Goal: Transaction & Acquisition: Purchase product/service

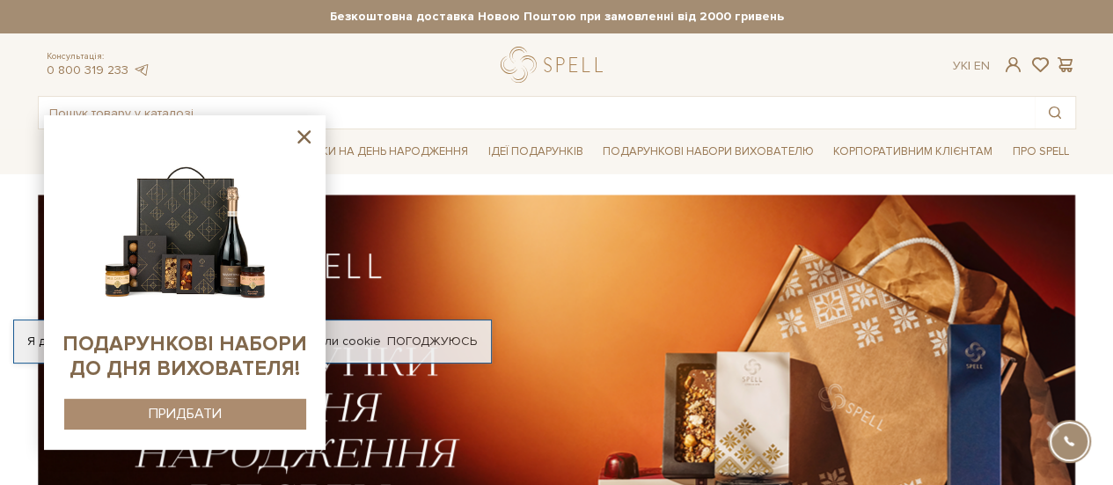
click at [301, 132] on icon at bounding box center [304, 137] width 22 height 22
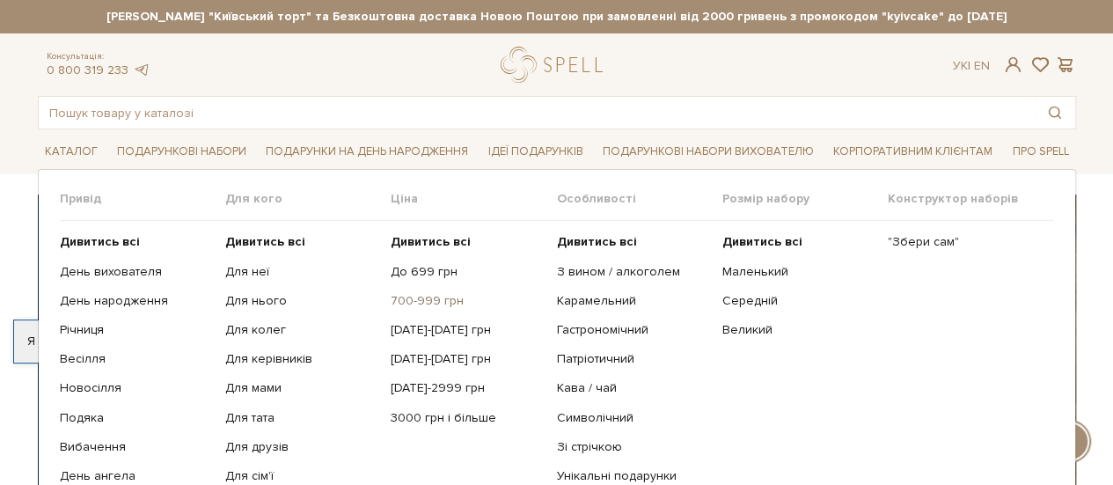
click at [421, 296] on link "700-999 грн" at bounding box center [466, 301] width 152 height 16
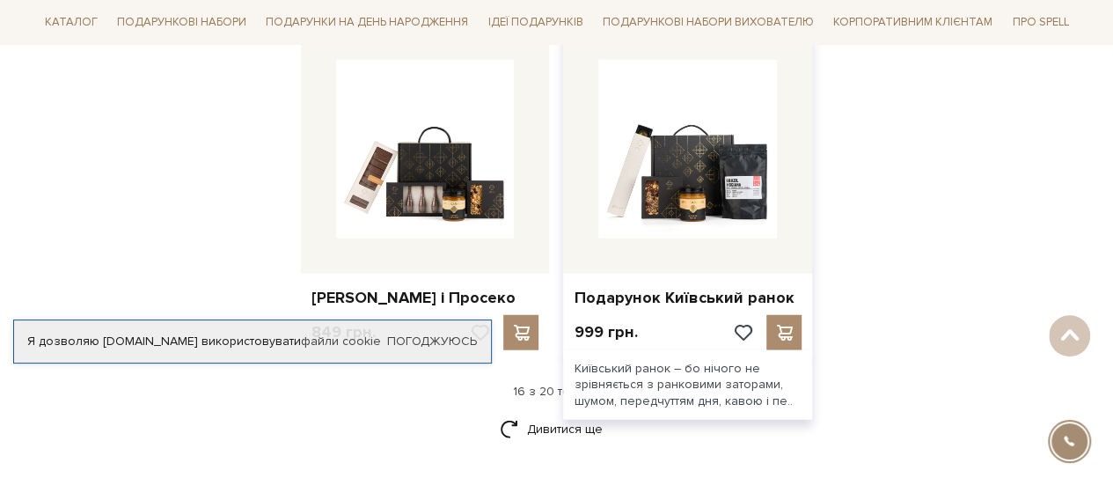
scroll to position [2164, 0]
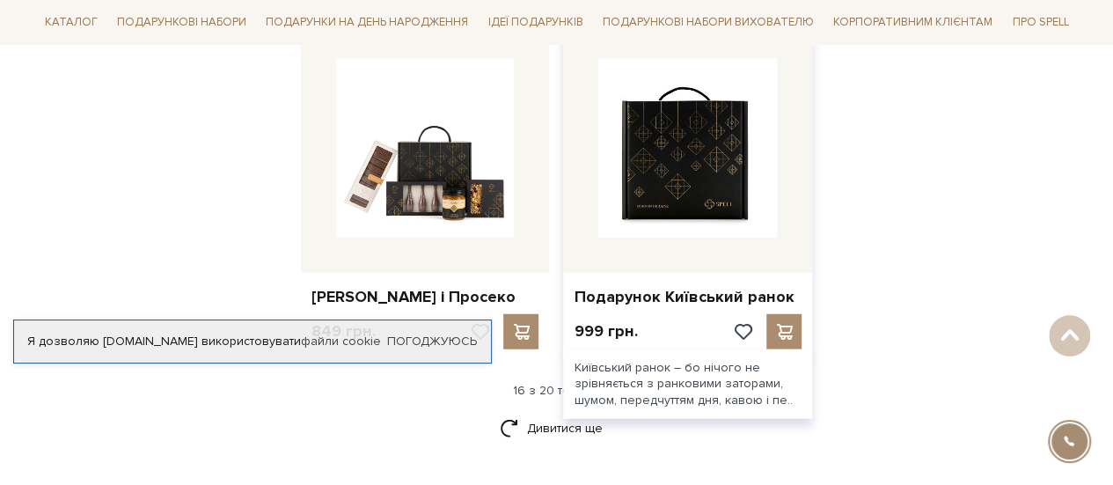
click at [673, 227] on img at bounding box center [687, 148] width 179 height 179
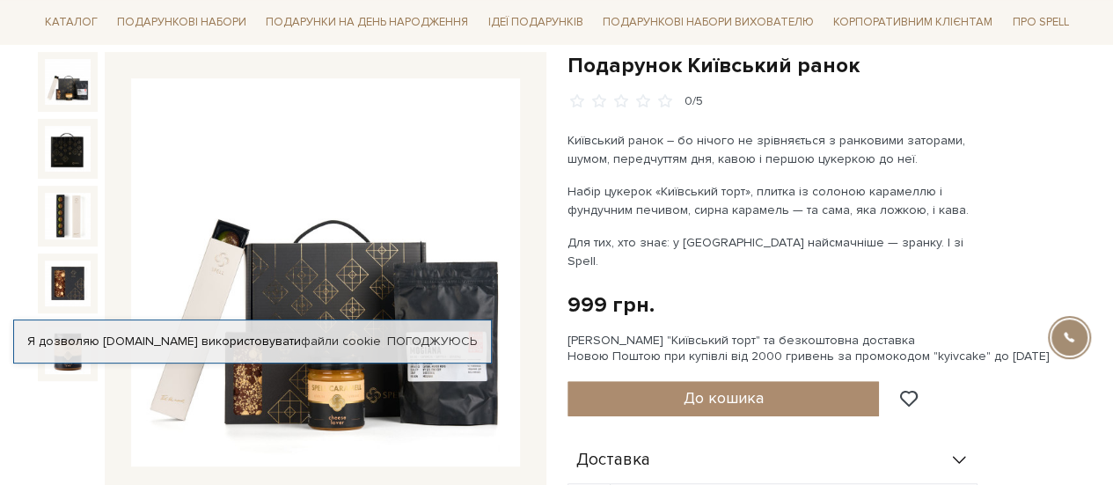
scroll to position [181, 0]
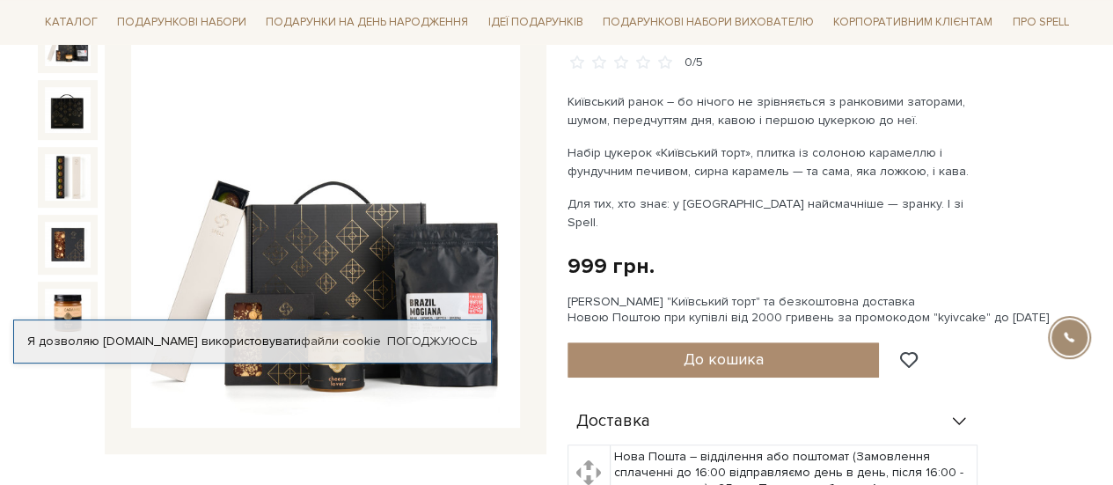
scroll to position [218, 0]
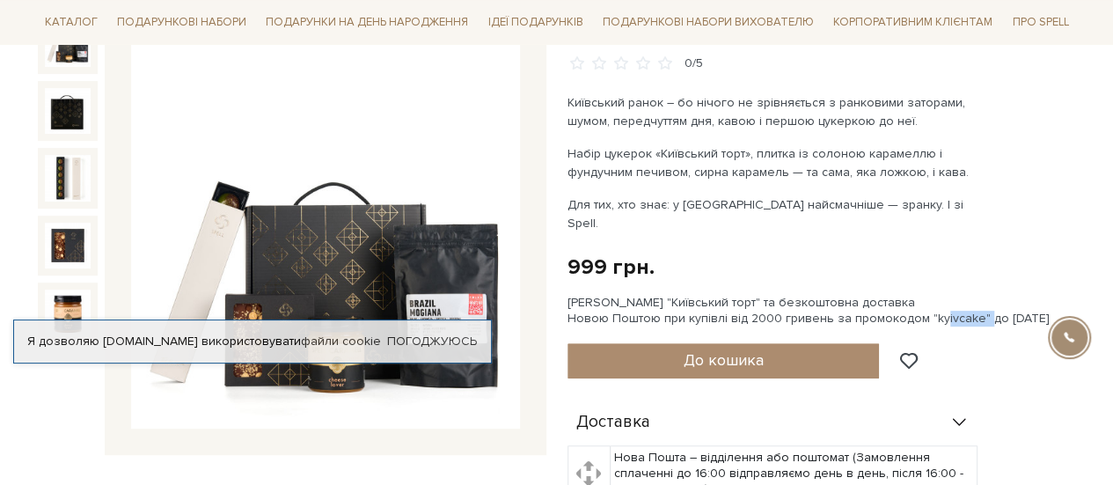
drag, startPoint x: 966, startPoint y: 301, endPoint x: 920, endPoint y: 296, distance: 45.9
click at [920, 296] on div "Сет Цукерок "Київський торт" та безкоштовна доставка Новою Поштою при купівлі в…" at bounding box center [821, 311] width 508 height 32
copy div "kyivcake"
click at [950, 199] on p "Для тих, хто знає: у Києві найсмачніше — зранку. І зі Spell." at bounding box center [773, 213] width 412 height 37
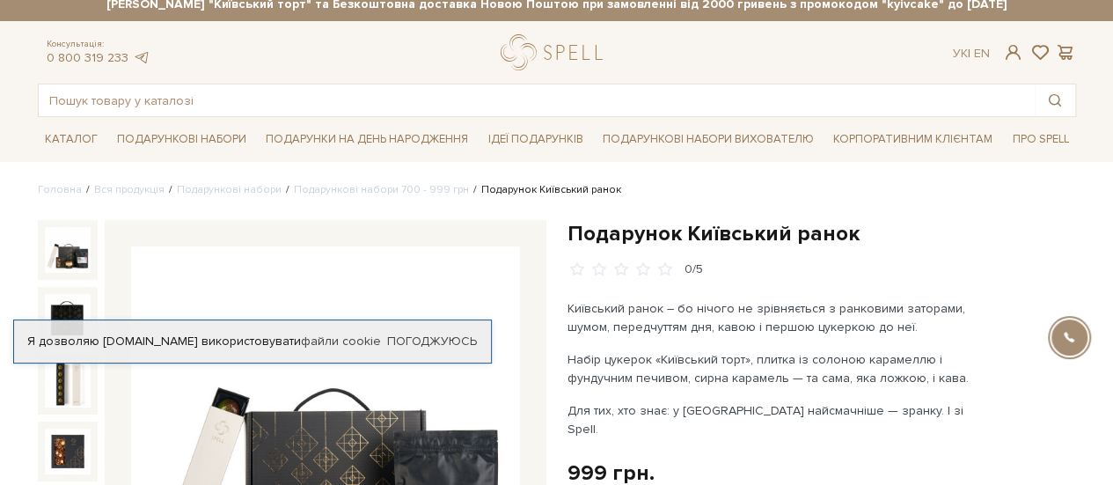
scroll to position [5, 0]
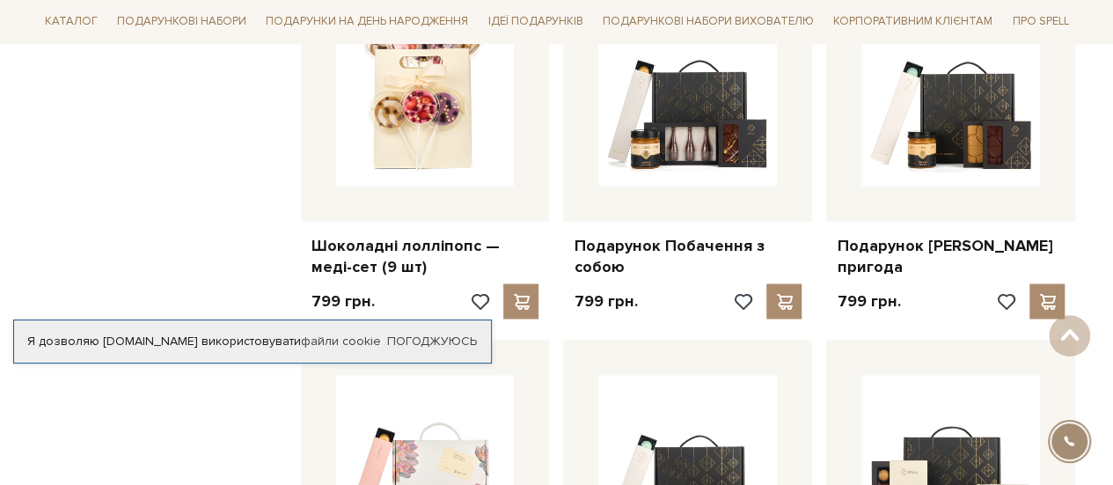
scroll to position [1476, 0]
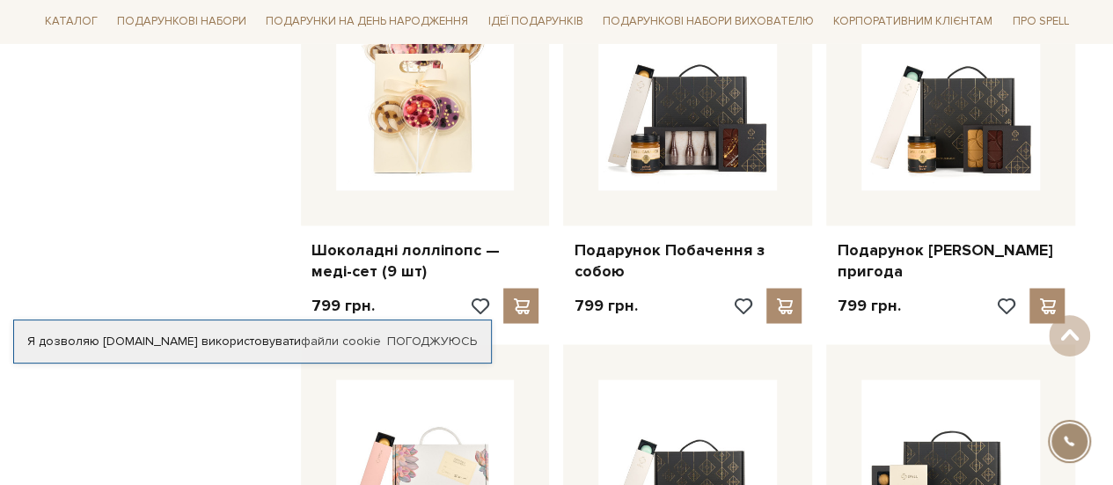
click at [1083, 142] on div "Головна Вся продукція Подарункові набори Подарункові набори 700 - 999 грн Подар…" at bounding box center [556, 238] width 1059 height 3039
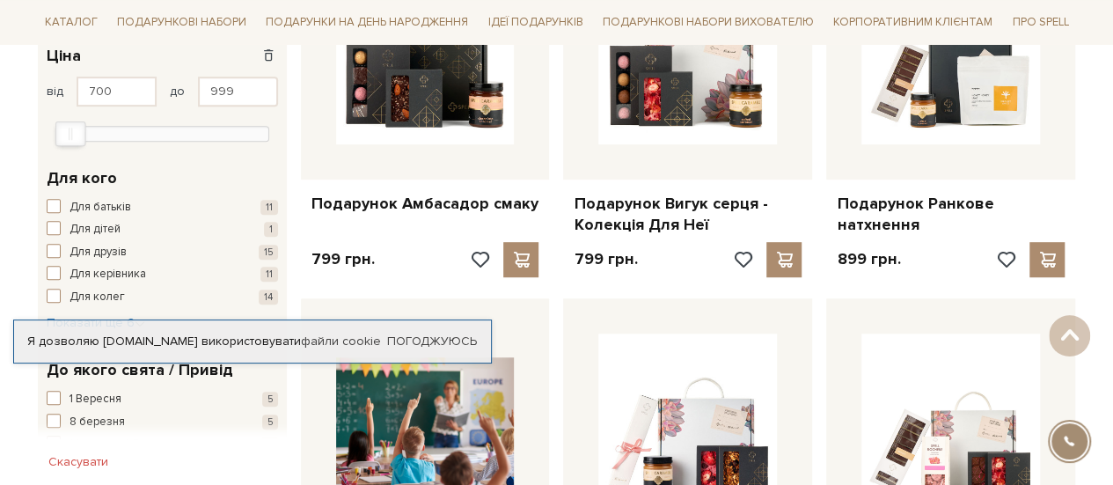
scroll to position [408, 0]
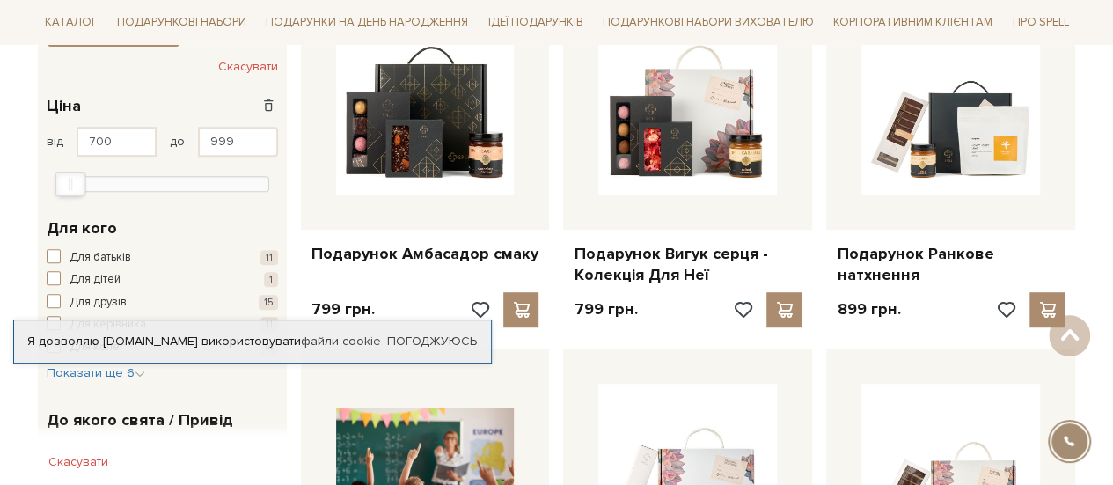
scroll to position [355, 0]
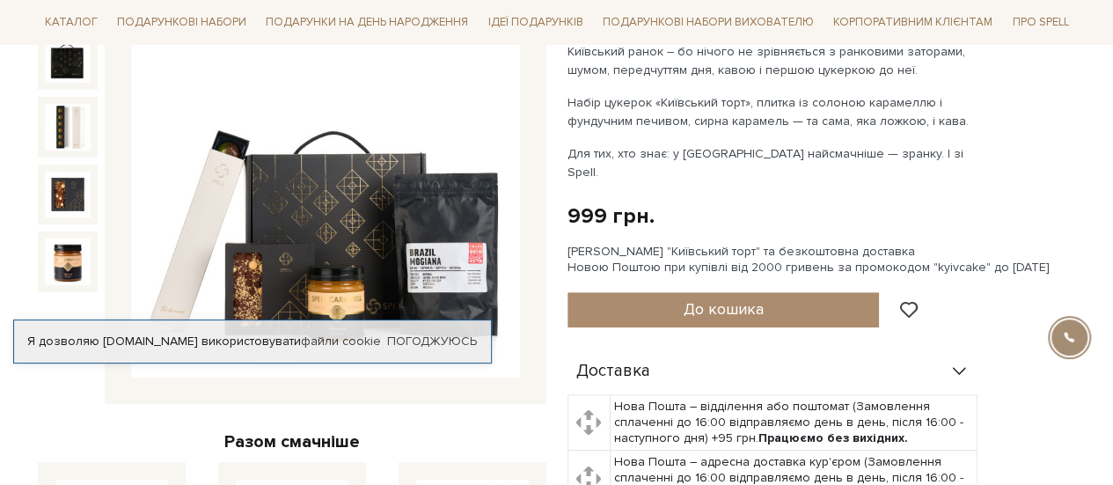
scroll to position [281, 0]
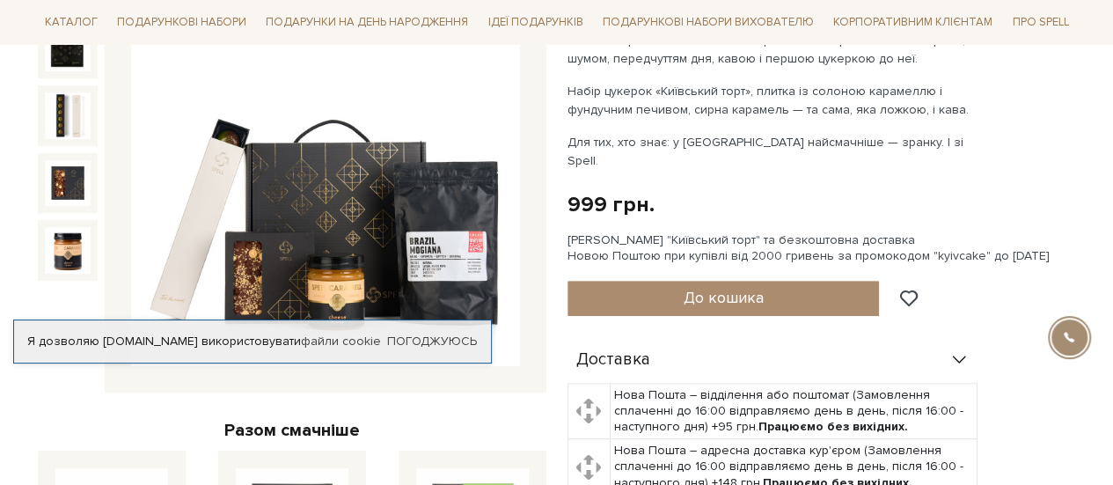
click at [1071, 246] on div "Подарунок Київський ранок 0/5 Київський ранок – бо нічого не зрівняється з ранк…" at bounding box center [821, 349] width 508 height 794
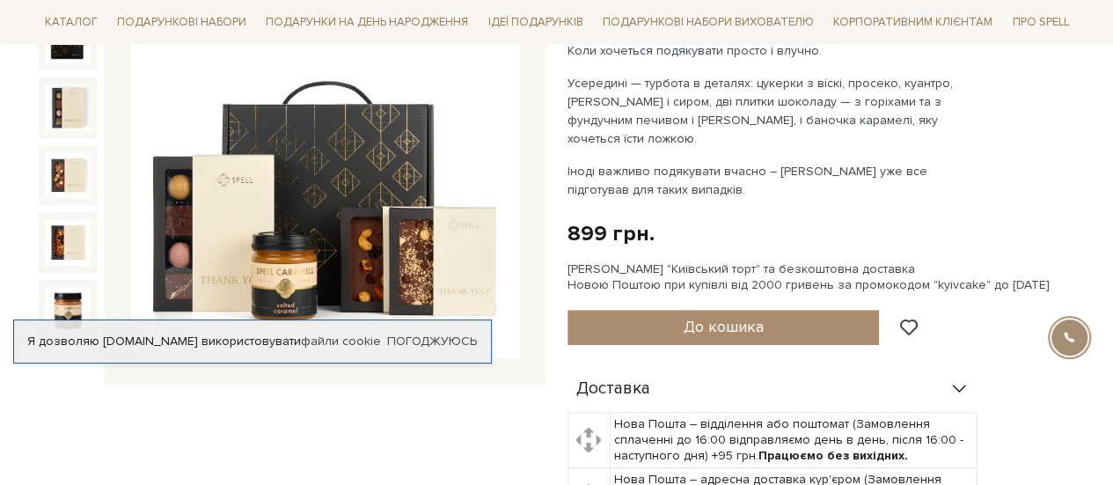
scroll to position [292, 0]
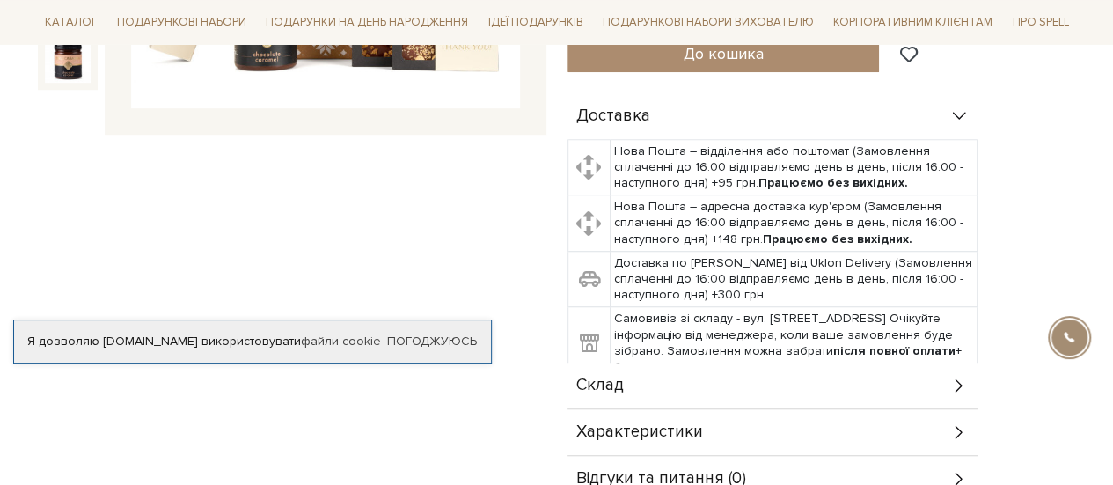
scroll to position [539, 0]
click at [1018, 161] on div "Доставка Нова Пошта – відділення або поштомат (Замовлення сплаченні до 16:00 ві…" at bounding box center [821, 296] width 508 height 409
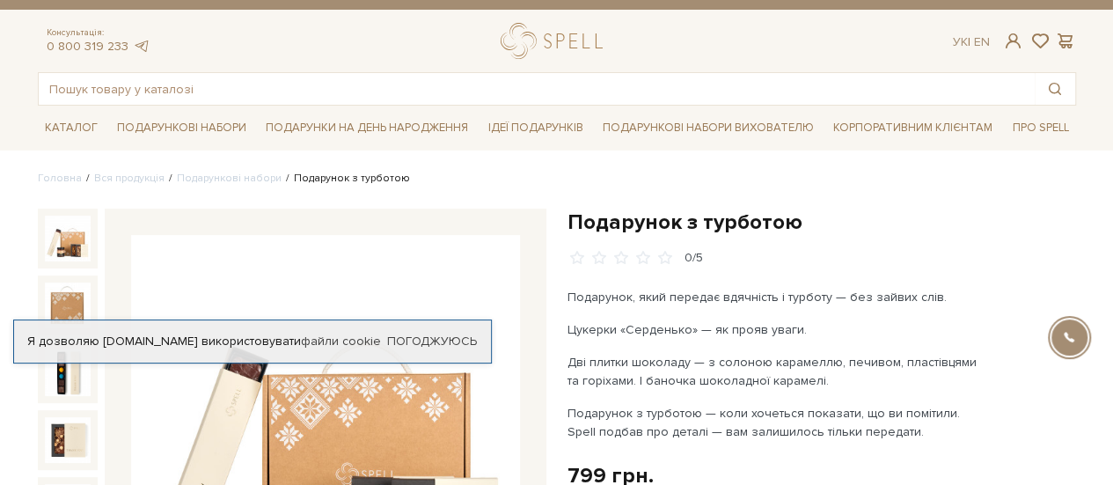
scroll to position [0, 0]
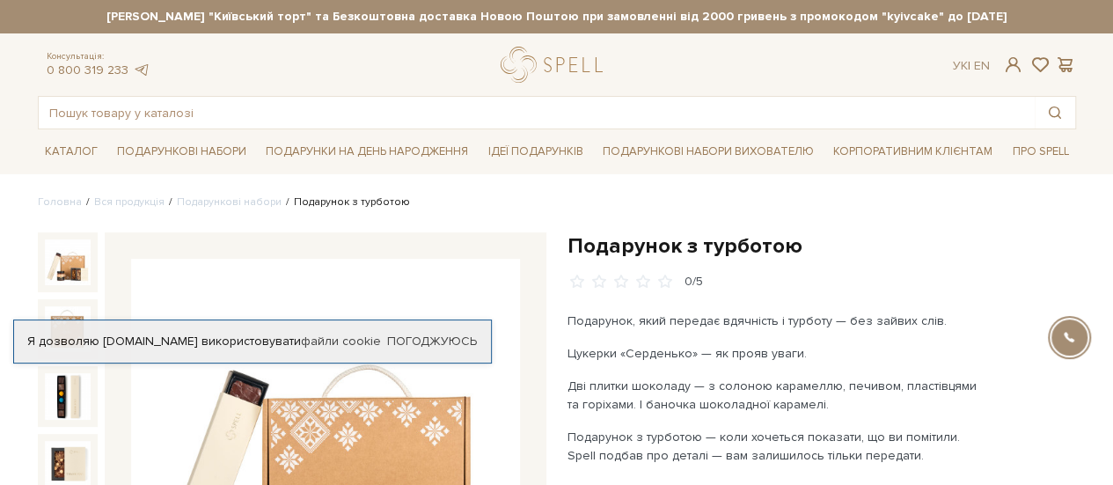
click at [1069, 245] on h1 "Подарунок з турботою" at bounding box center [821, 245] width 508 height 27
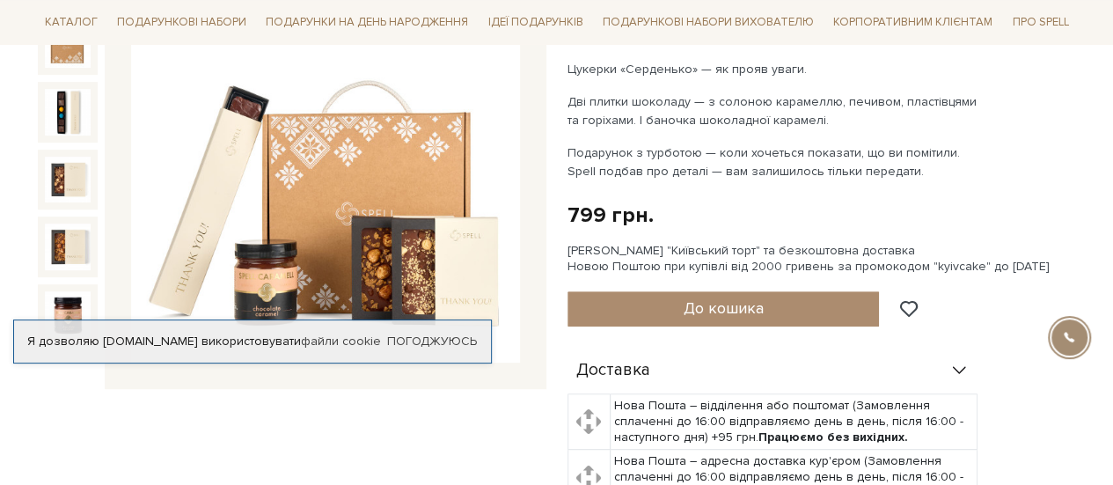
scroll to position [283, 0]
click at [436, 345] on link "Погоджуюсь" at bounding box center [432, 341] width 90 height 16
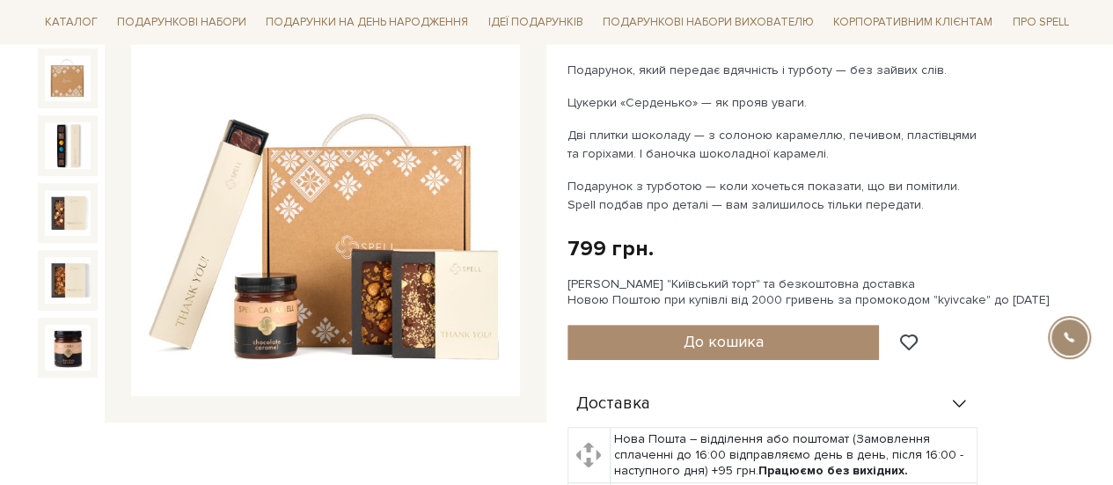
scroll to position [249, 0]
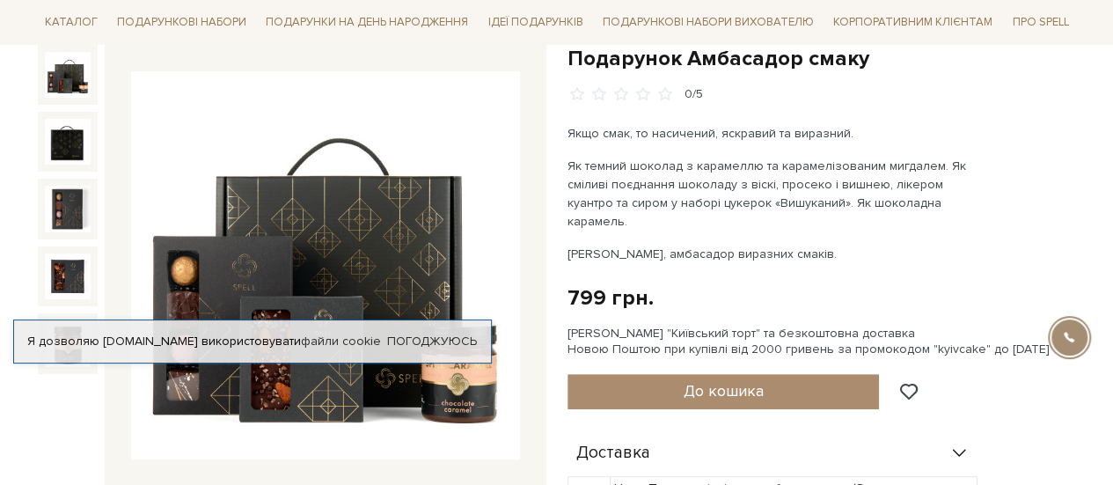
scroll to position [188, 0]
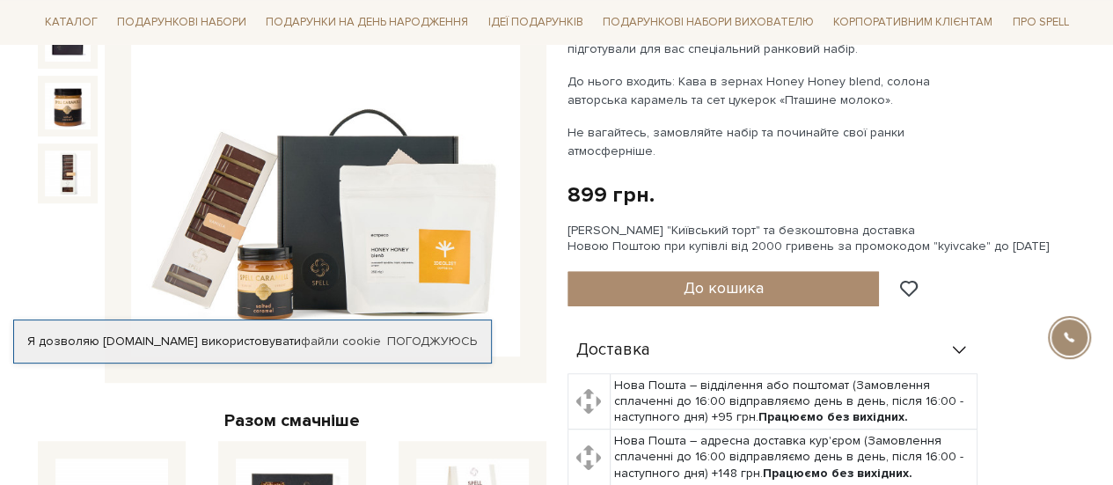
scroll to position [289, 0]
